Goal: Navigation & Orientation: Find specific page/section

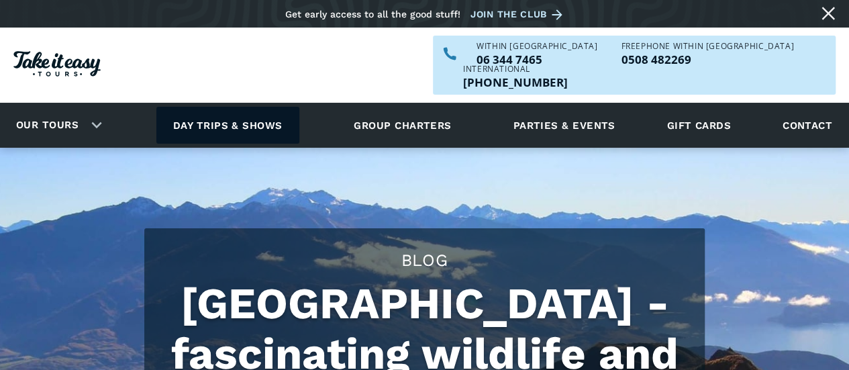
click at [199, 107] on link "Day trips & shows" at bounding box center [227, 125] width 143 height 37
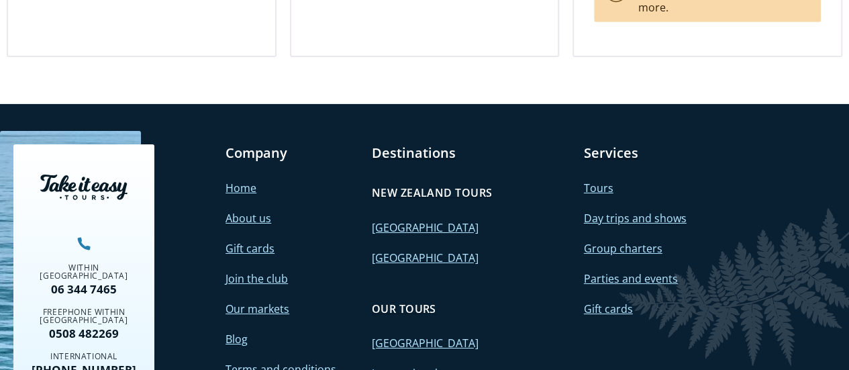
scroll to position [2214, 0]
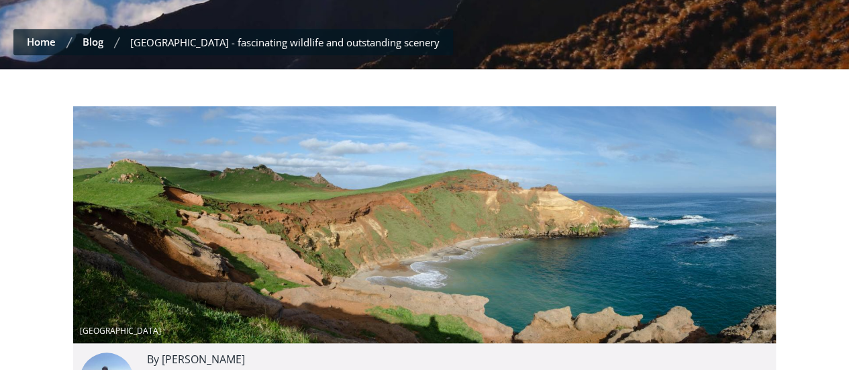
scroll to position [537, 0]
